Goal: Information Seeking & Learning: Learn about a topic

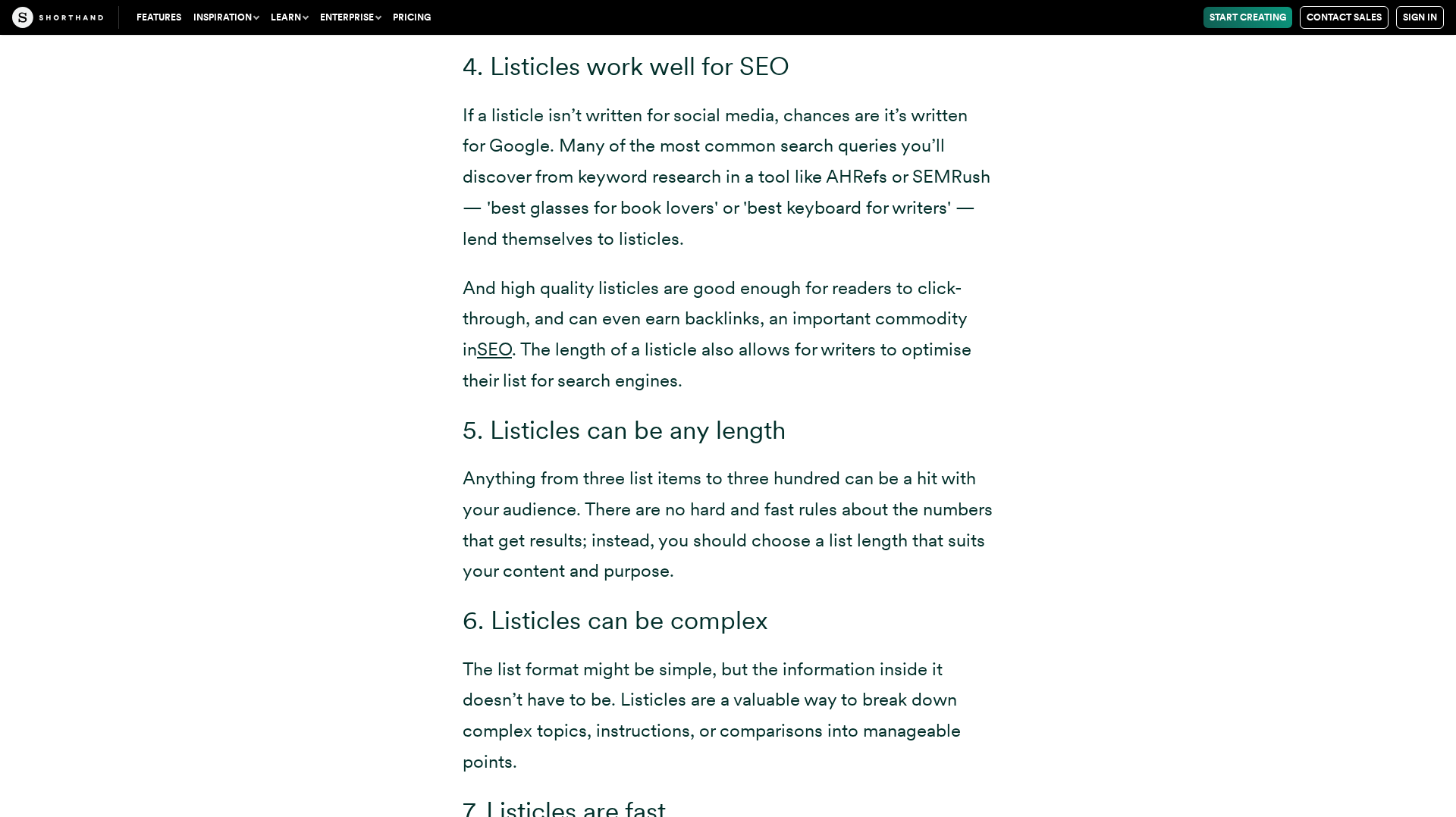
scroll to position [4527, 0]
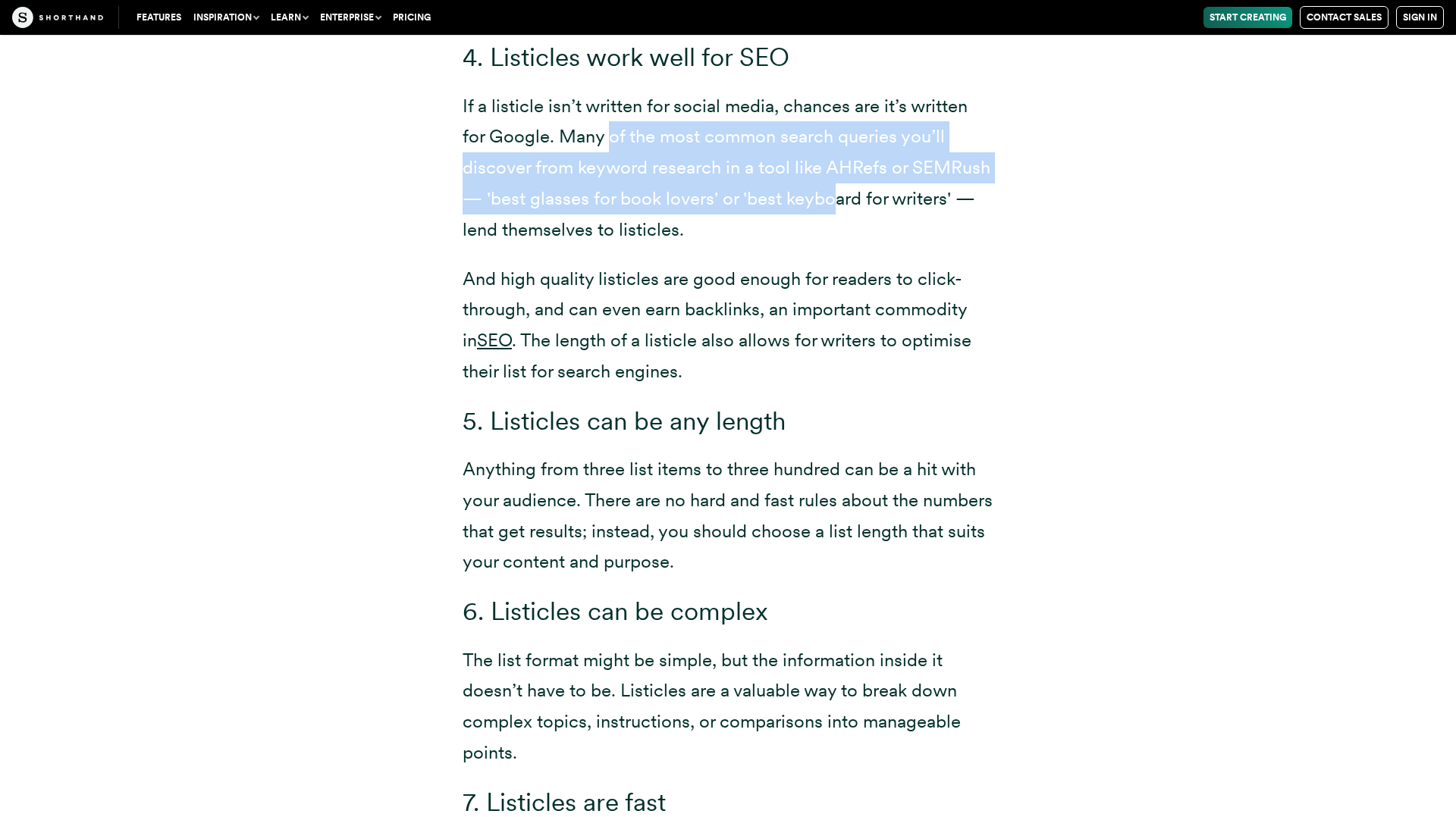
drag, startPoint x: 620, startPoint y: 128, endPoint x: 830, endPoint y: 193, distance: 219.8
click at [830, 193] on p "If a listicle isn’t written for social media, chances are it’s written for Goog…" at bounding box center [728, 168] width 531 height 154
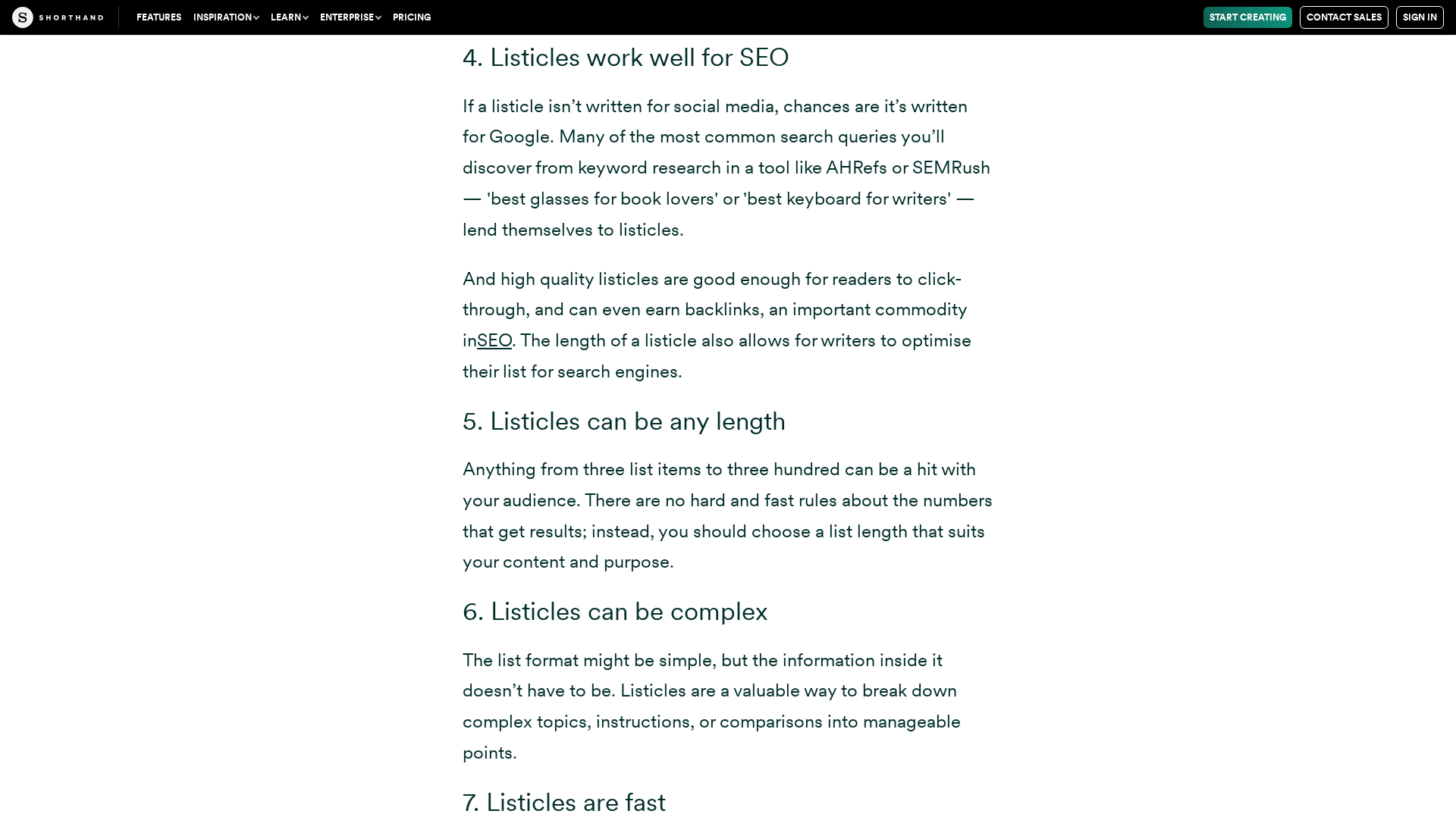
click at [861, 170] on p "If a listicle isn’t written for social media, chances are it’s written for Goog…" at bounding box center [728, 168] width 531 height 154
drag, startPoint x: 861, startPoint y: 170, endPoint x: 961, endPoint y: 176, distance: 100.2
click at [863, 171] on p "If a listicle isn’t written for social media, chances are it’s written for Goog…" at bounding box center [728, 168] width 531 height 154
click at [966, 176] on p "If a listicle isn’t written for social media, chances are it’s written for Goog…" at bounding box center [728, 168] width 531 height 154
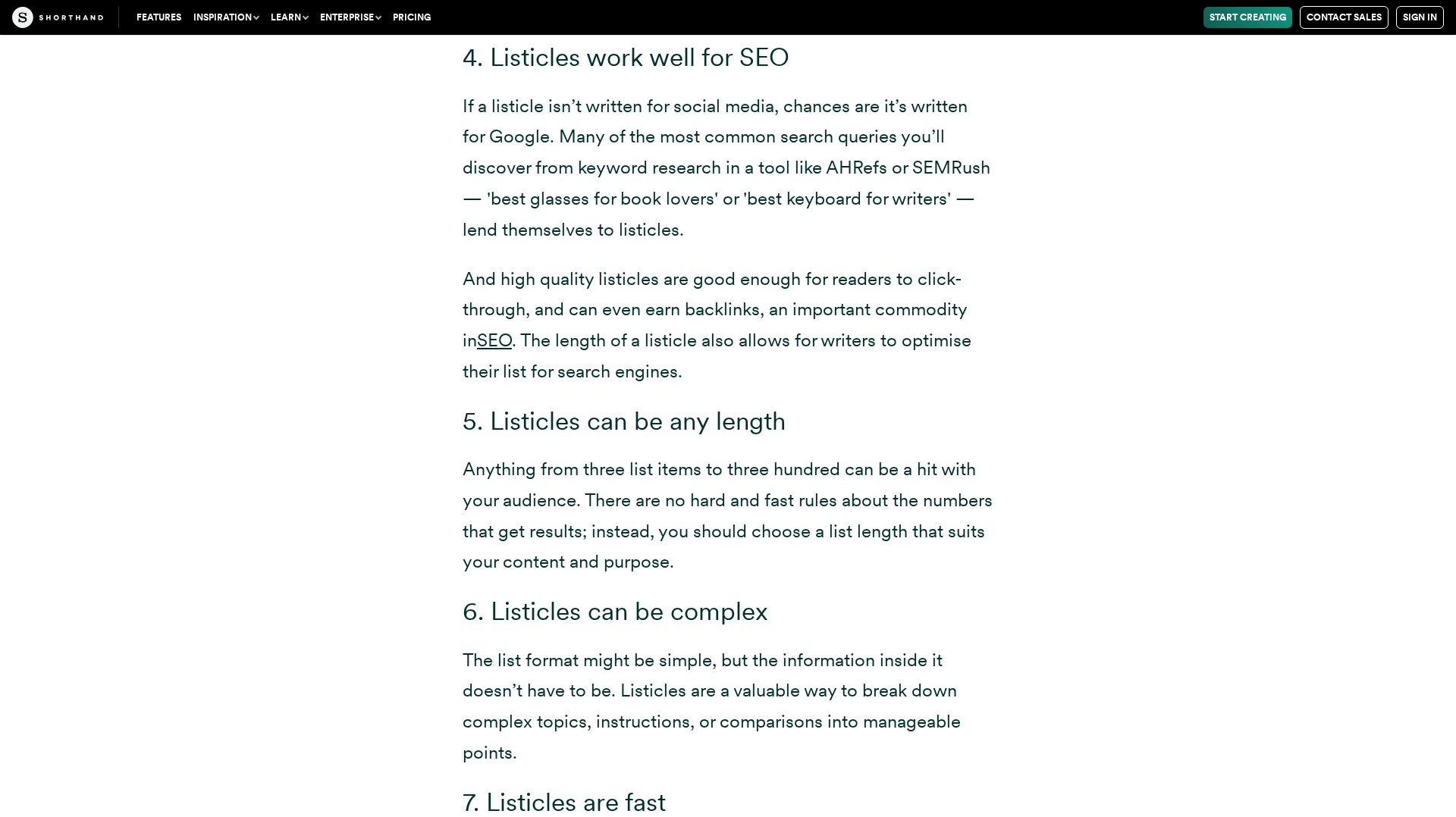
click at [664, 264] on p "And high quality listicles are good enough for readers to click-through, and ca…" at bounding box center [728, 326] width 531 height 124
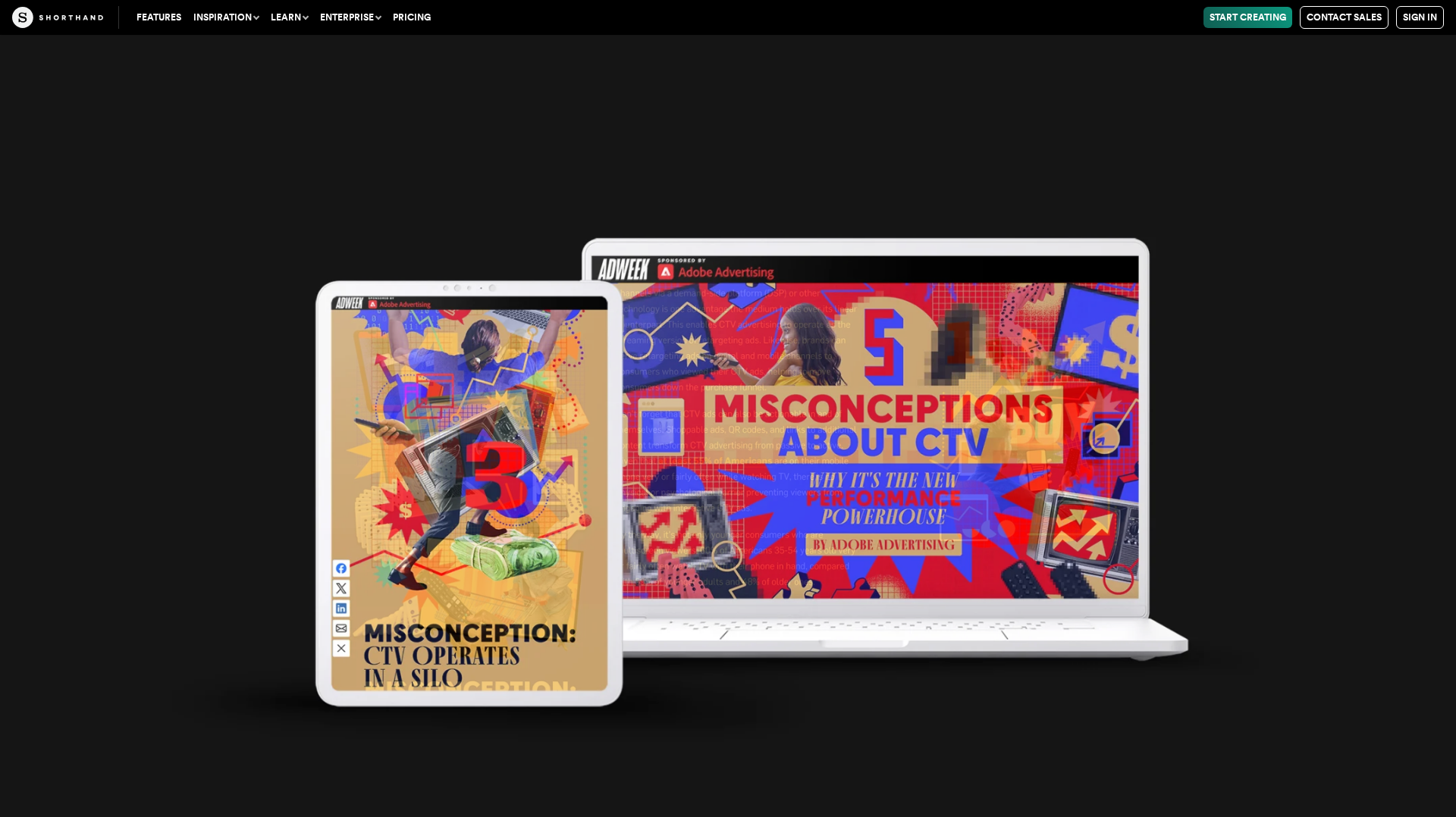
scroll to position [6759, 0]
